Goal: Task Accomplishment & Management: Complete application form

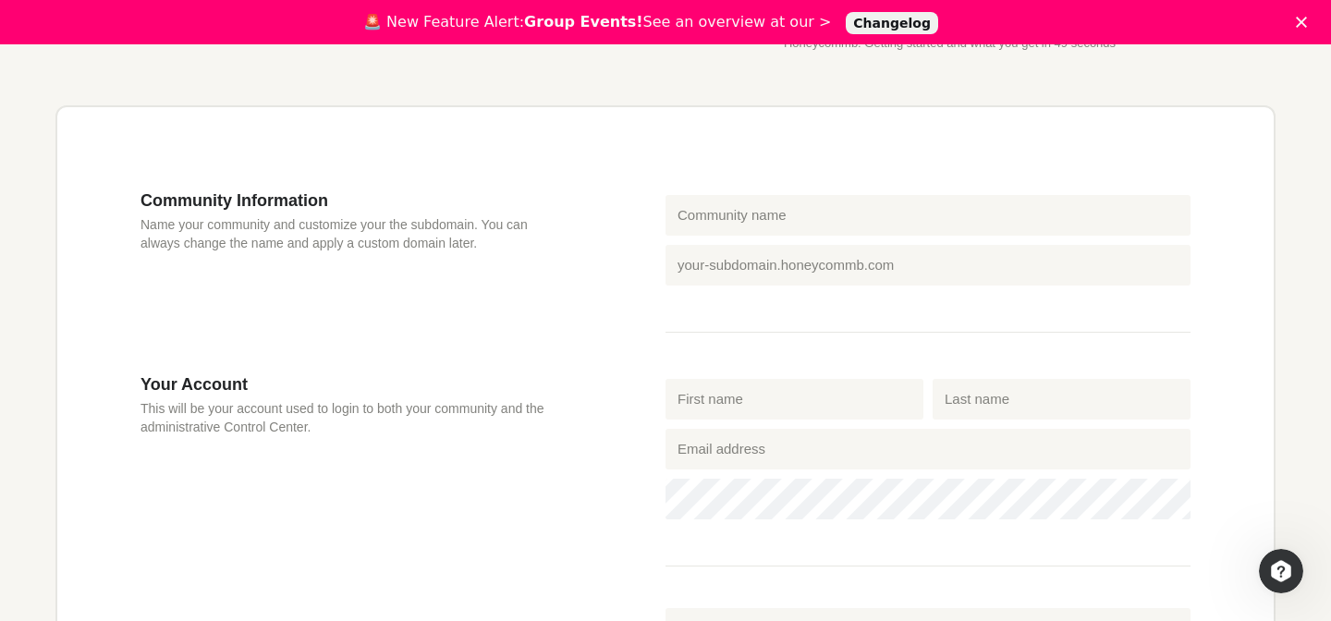
scroll to position [550, 0]
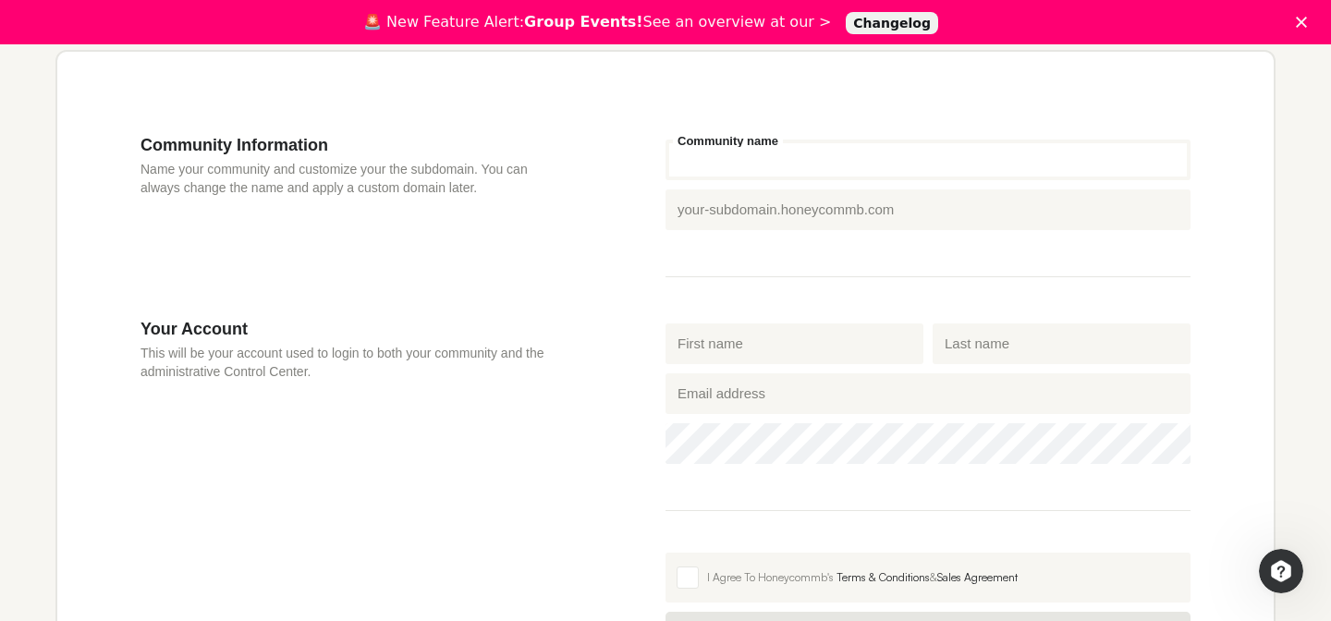
click at [754, 176] on input "Community name" at bounding box center [927, 160] width 525 height 41
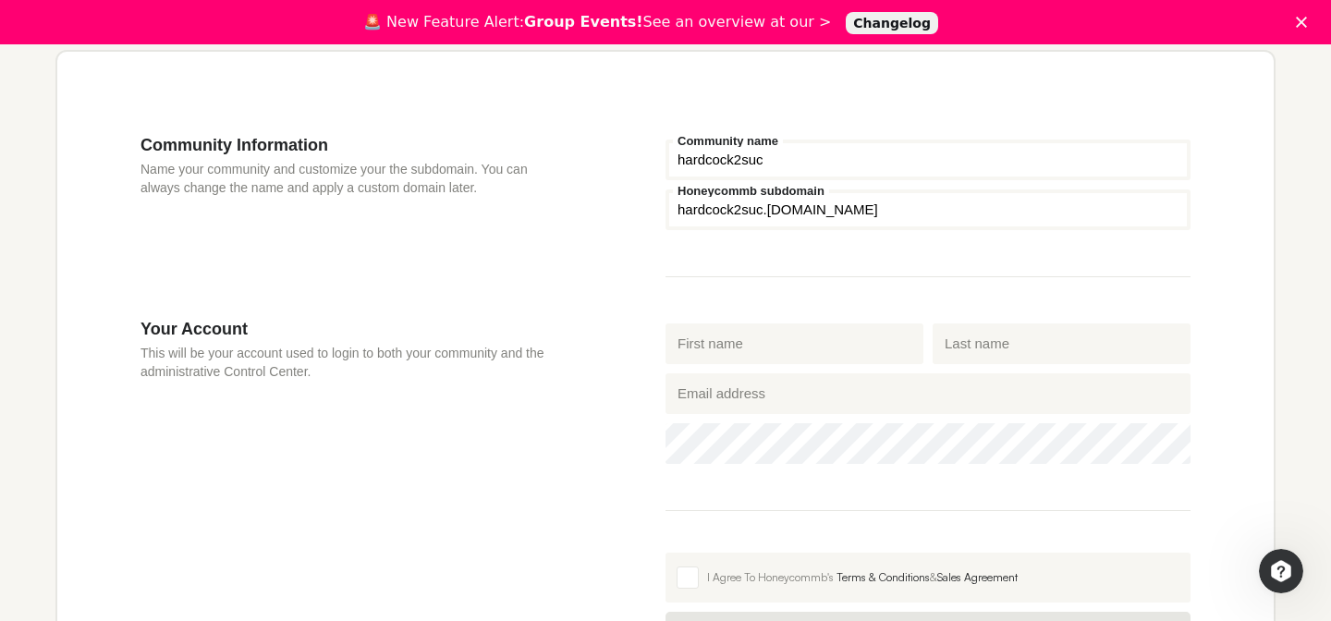
type input "hardcock2suc"
click at [854, 271] on fieldset "hardcock2suc Community name Honeycommb subdomain hardcock2suc .[DOMAIN_NAME]" at bounding box center [927, 206] width 525 height 142
click at [733, 213] on input "Honeycommb subdomain" at bounding box center [927, 209] width 525 height 41
click at [737, 299] on div "hardcock2suc Community name Honeycommb subdomain hardcock2suc .[DOMAIN_NAME]" at bounding box center [927, 227] width 525 height 184
click at [738, 334] on input "First name" at bounding box center [794, 343] width 258 height 41
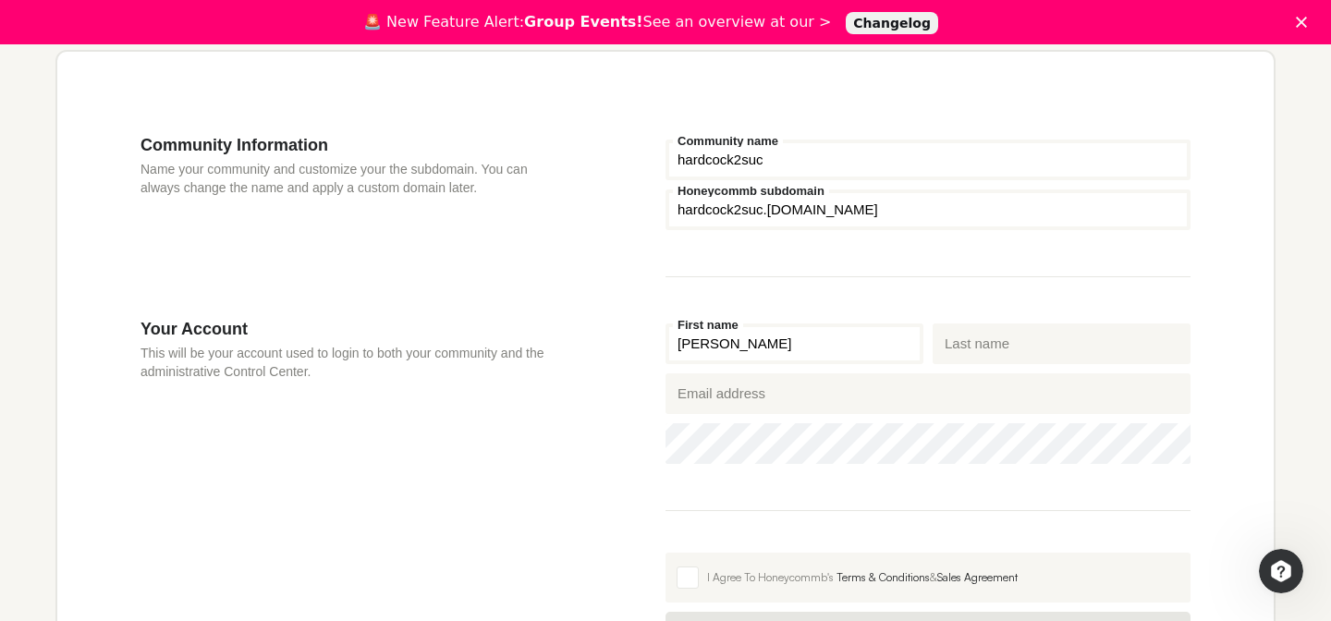
type input "[PERSON_NAME]"
click at [1068, 352] on input "Last name" at bounding box center [1062, 343] width 258 height 41
type input "Beaver"
click at [856, 169] on input "hardcock2suc" at bounding box center [927, 160] width 525 height 41
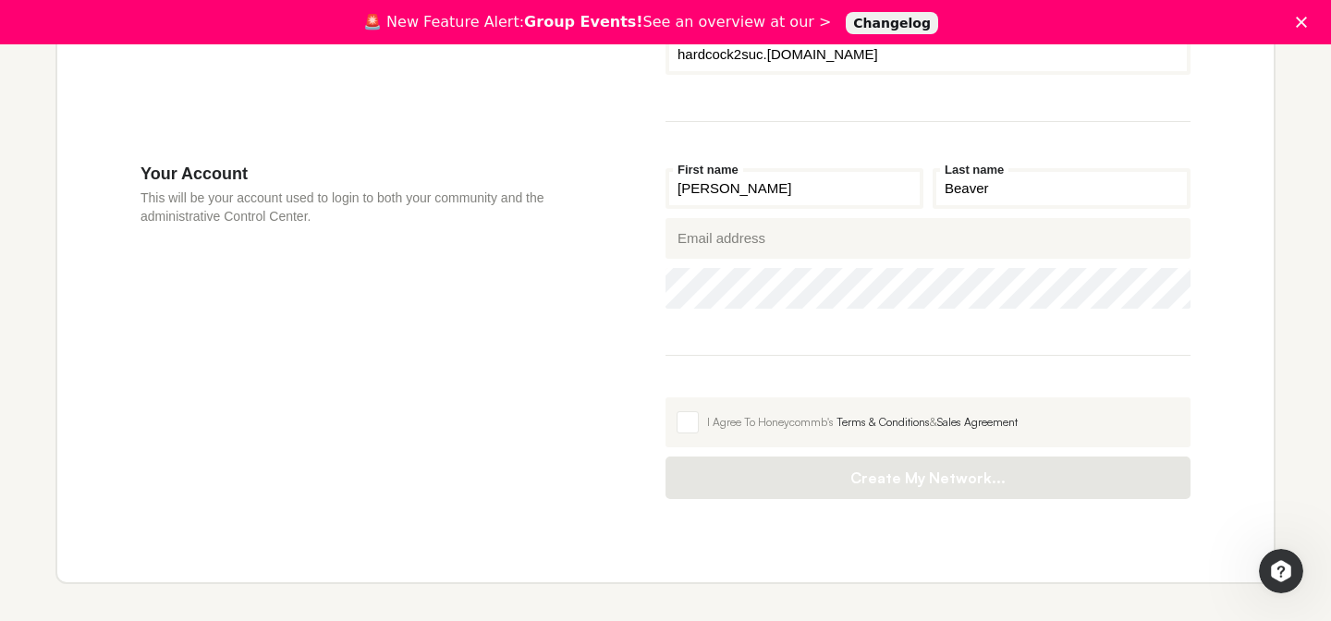
scroll to position [712, 0]
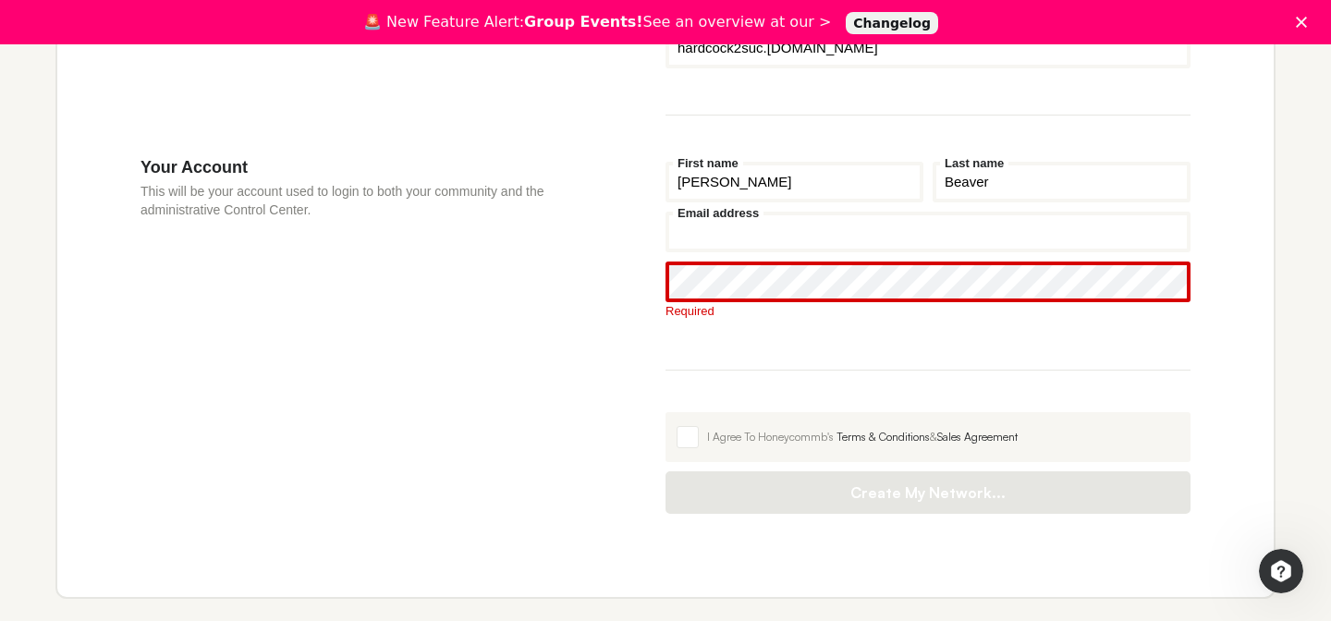
click at [834, 250] on input "Email address" at bounding box center [927, 232] width 525 height 41
type input "[EMAIL_ADDRESS][DOMAIN_NAME]"
click at [693, 269] on label "Password" at bounding box center [706, 263] width 66 height 12
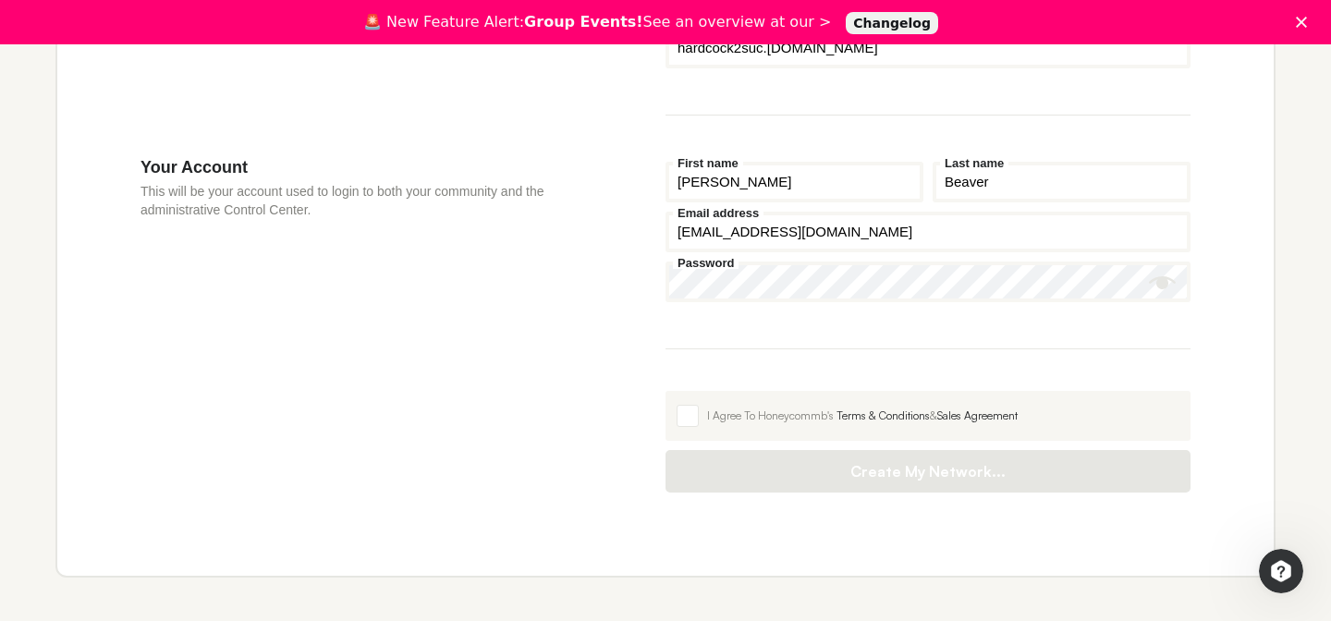
click at [1176, 297] on button "Show password" at bounding box center [1163, 283] width 28 height 28
click at [689, 423] on span at bounding box center [688, 416] width 22 height 22
click at [665, 391] on input "I Agree To Honeycommb's Terms & Conditions & Sales Agreement" at bounding box center [665, 391] width 0 height 0
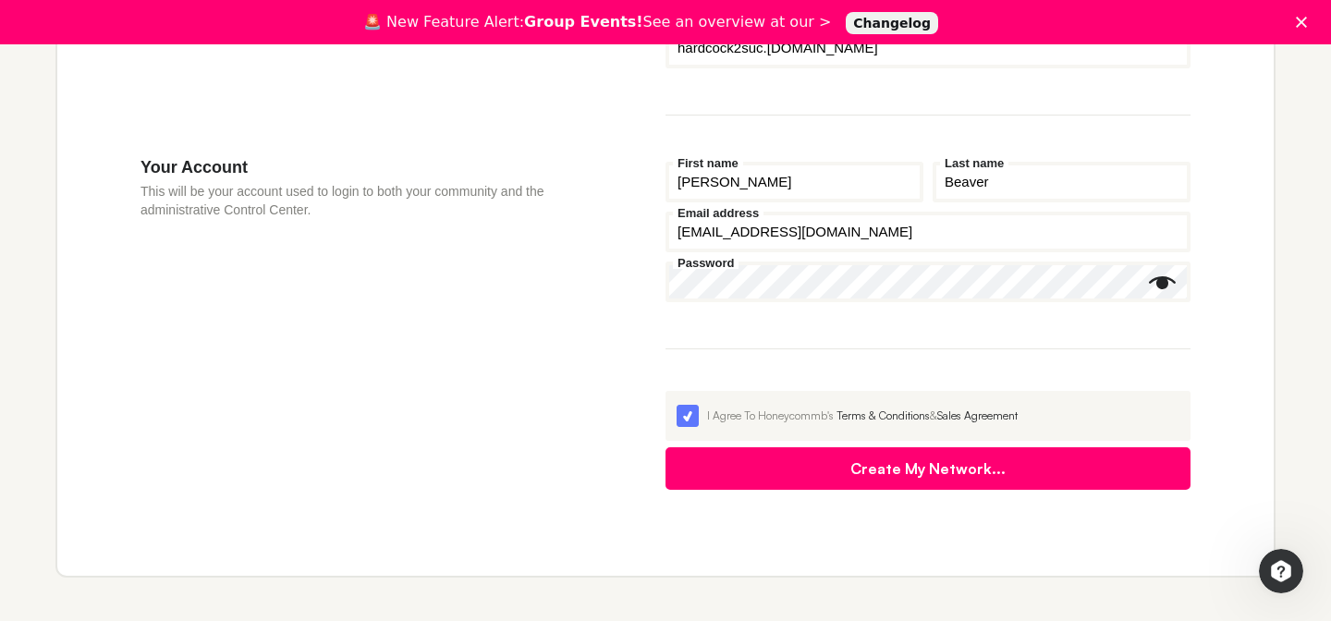
click at [765, 484] on button "Create My Network..." at bounding box center [927, 468] width 525 height 43
